Goal: Navigation & Orientation: Find specific page/section

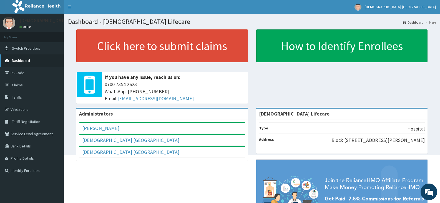
click at [33, 57] on link "Dashboard" at bounding box center [32, 60] width 64 height 12
click at [41, 61] on link "Dashboard" at bounding box center [32, 60] width 64 height 12
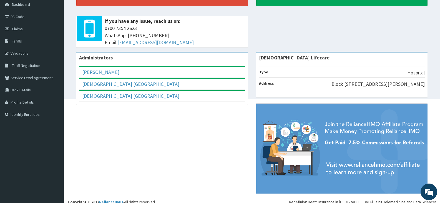
scroll to position [62, 0]
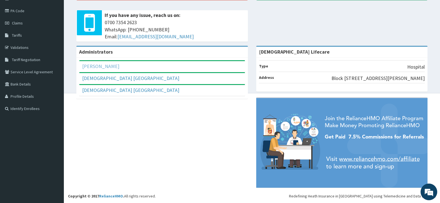
click at [108, 63] on link "[PERSON_NAME]" at bounding box center [100, 66] width 37 height 6
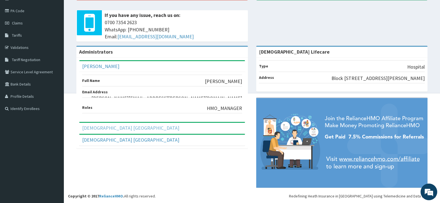
click at [100, 125] on link "[DEMOGRAPHIC_DATA] [GEOGRAPHIC_DATA]" at bounding box center [130, 128] width 97 height 6
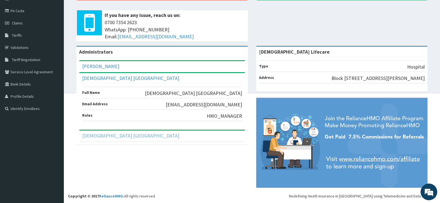
click at [123, 135] on link "[DEMOGRAPHIC_DATA] [GEOGRAPHIC_DATA]" at bounding box center [130, 135] width 97 height 6
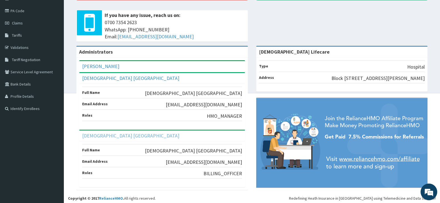
click at [123, 135] on link "[DEMOGRAPHIC_DATA] [GEOGRAPHIC_DATA]" at bounding box center [130, 135] width 97 height 6
click at [37, 132] on aside "VEDIC LIFECARE HOSPITAL Online My Menu Switch Providers Dashboard PA Code Claim…" at bounding box center [32, 71] width 64 height 267
click at [130, 74] on div "[DEMOGRAPHIC_DATA] [GEOGRAPHIC_DATA]" at bounding box center [161, 78] width 165 height 11
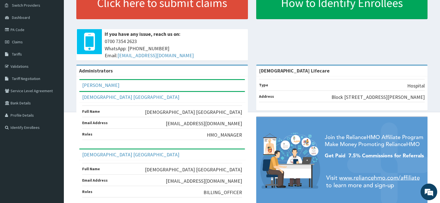
scroll to position [64, 0]
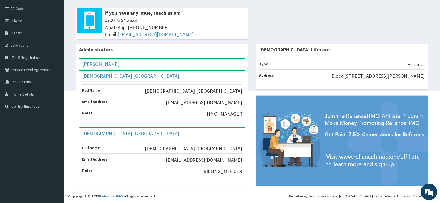
click at [64, 123] on footer "Redefining Heath Insurance in Africa using Telemedicine and Data Science! Copyr…" at bounding box center [252, 147] width 376 height 112
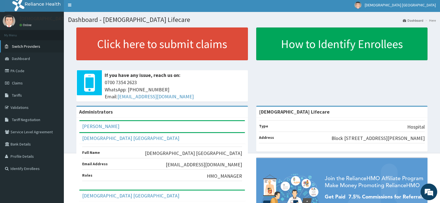
scroll to position [0, 0]
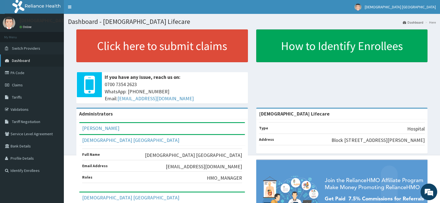
click at [26, 57] on link "Dashboard" at bounding box center [32, 60] width 64 height 12
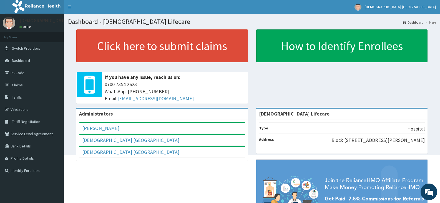
drag, startPoint x: 412, startPoint y: 0, endPoint x: 262, endPoint y: 72, distance: 166.5
click at [262, 72] on div "Click here to submit claims If you have any issue, reach us on: [PHONE_NUMBER] …" at bounding box center [252, 68] width 368 height 78
